Goal: Task Accomplishment & Management: Use online tool/utility

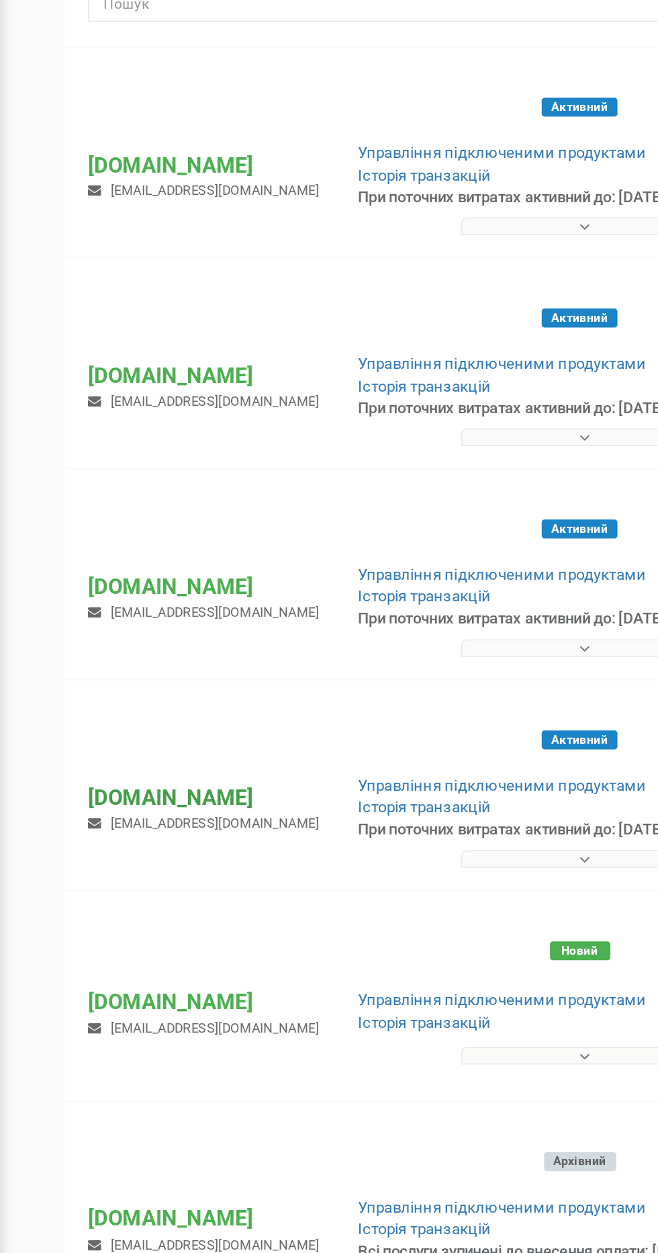
click at [83, 600] on p "[DOMAIN_NAME]" at bounding box center [115, 600] width 131 height 17
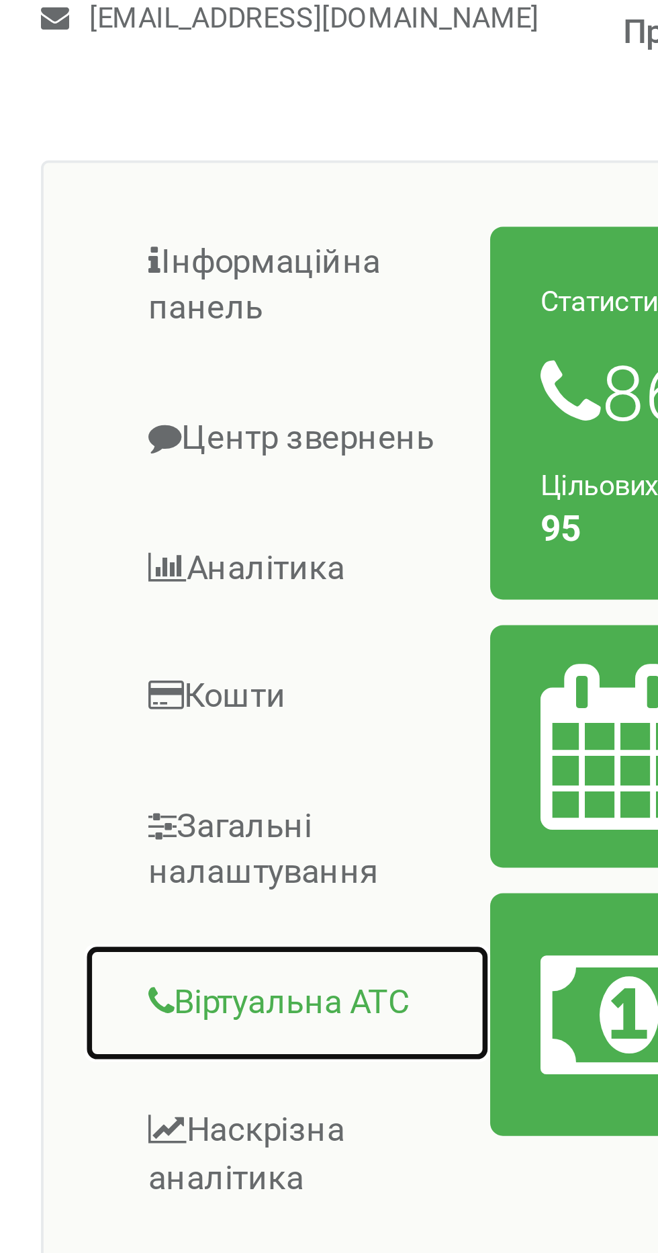
click at [109, 871] on link "Віртуальна АТС" at bounding box center [115, 874] width 108 height 33
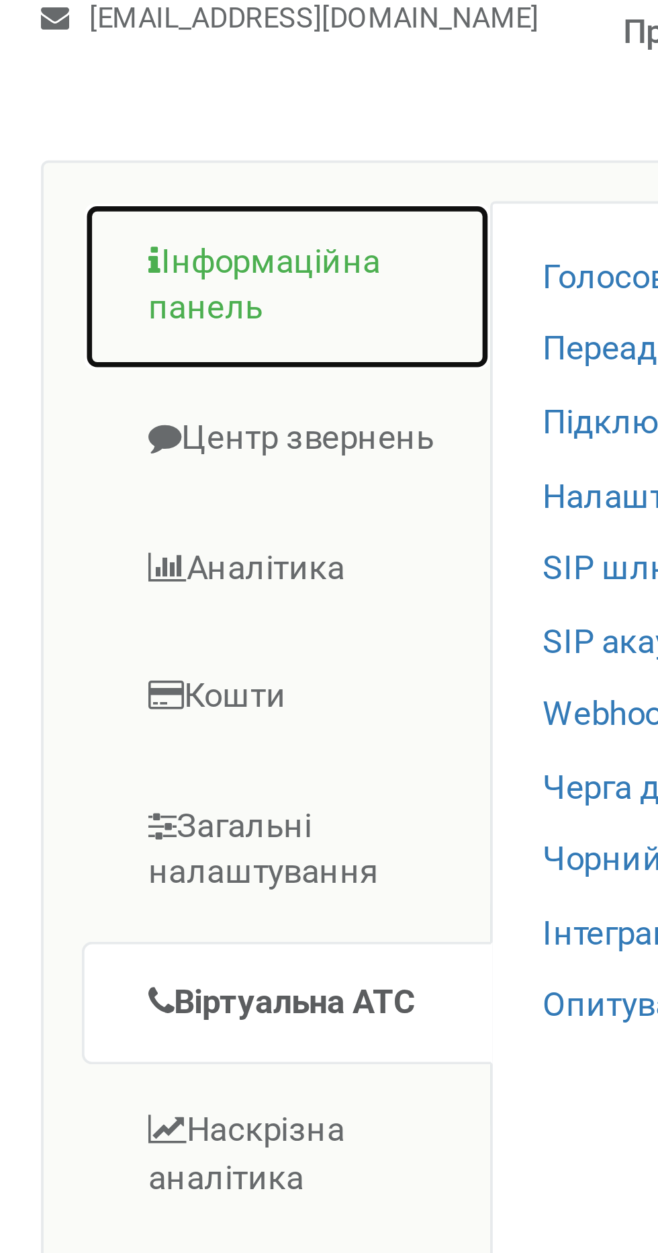
click at [94, 676] on link "Інформаційна панель" at bounding box center [115, 685] width 108 height 45
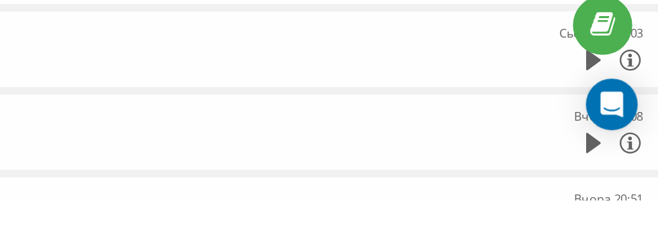
scroll to position [649, 0]
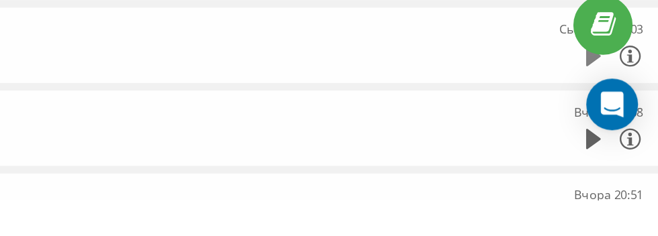
click at [618, 140] on icon at bounding box center [617, 146] width 9 height 13
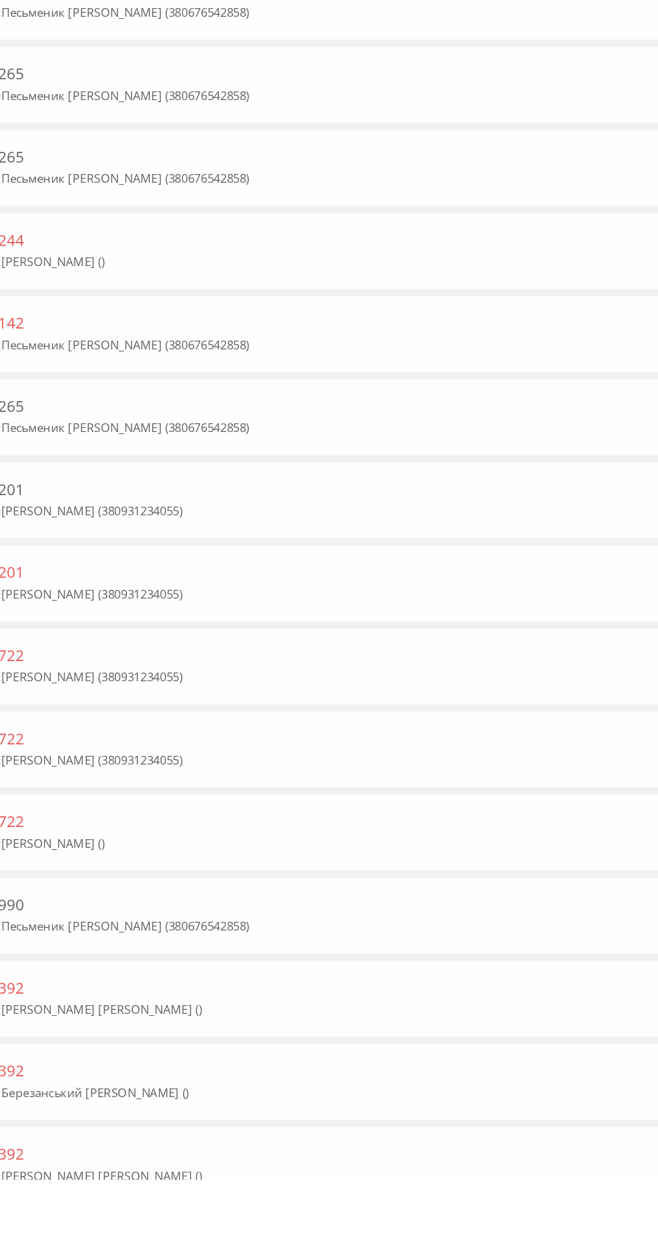
scroll to position [202, 0]
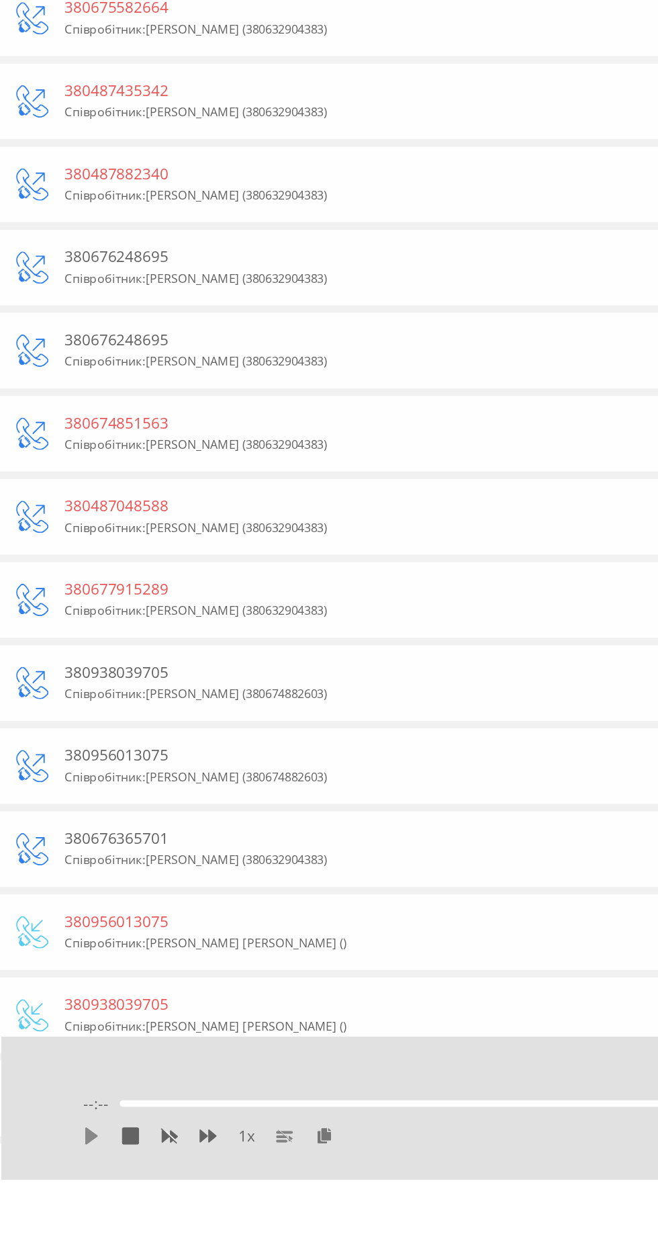
click at [52, 1231] on icon at bounding box center [57, 1225] width 11 height 11
click at [160, 737] on div "Співробітник : Федорчук Альона (380632904383)" at bounding box center [300, 743] width 520 height 13
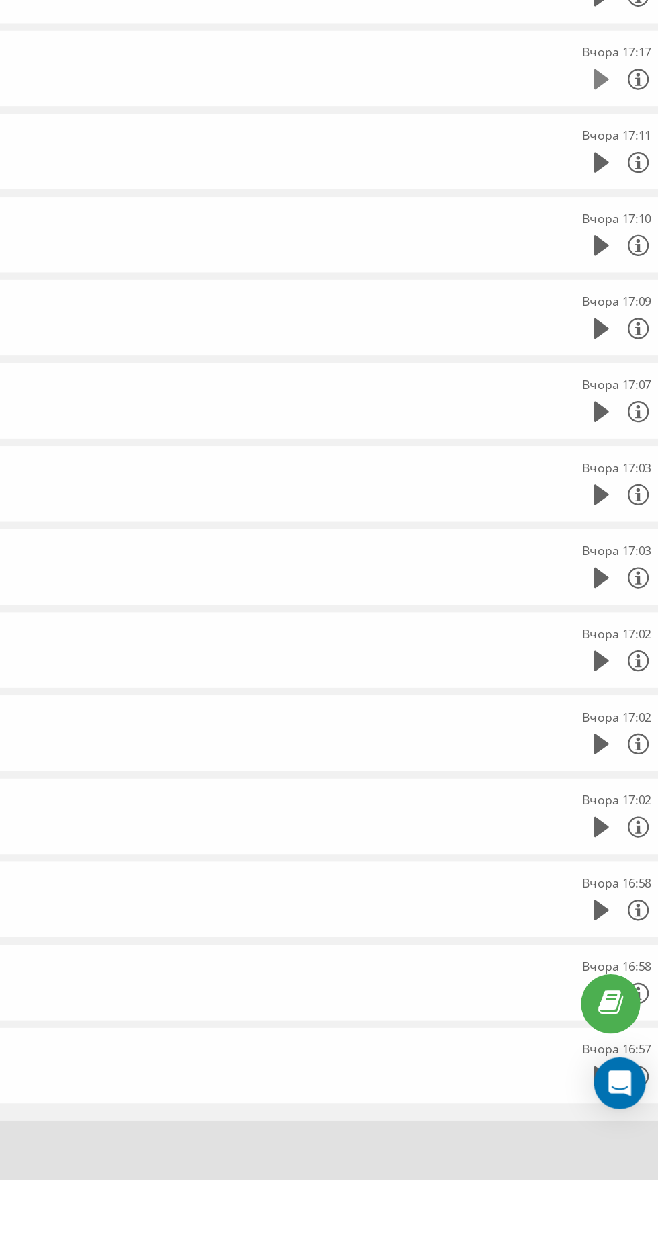
scroll to position [202, 0]
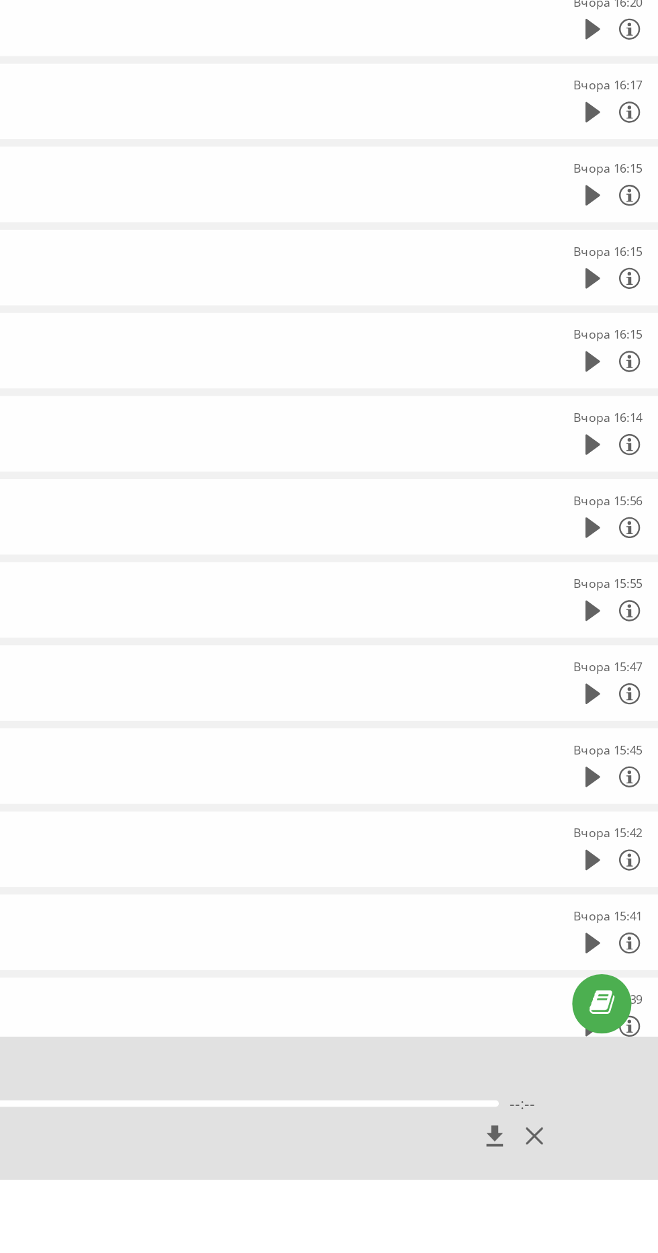
click at [545, 882] on div "380977661788" at bounding box center [300, 884] width 520 height 13
